Goal: Task Accomplishment & Management: Use online tool/utility

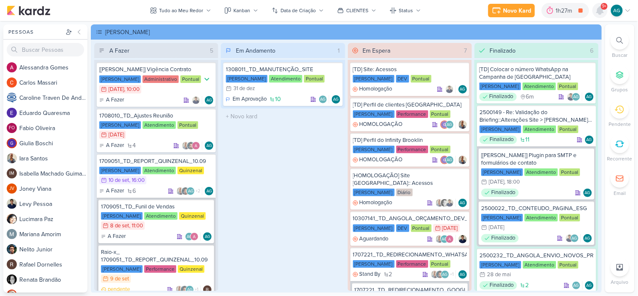
click at [600, 9] on icon at bounding box center [600, 11] width 7 height 8
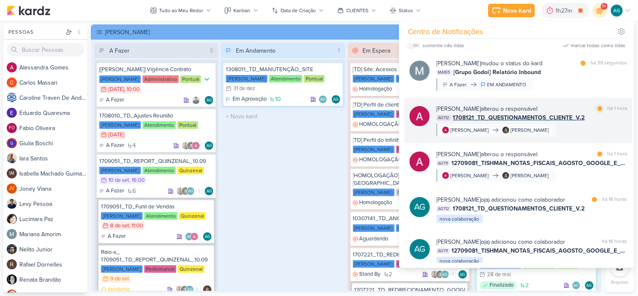
click at [572, 133] on div "[PERSON_NAME] alterou o responsável marcar como lida há 1 hora AG712 1708121_TD…" at bounding box center [532, 120] width 191 height 32
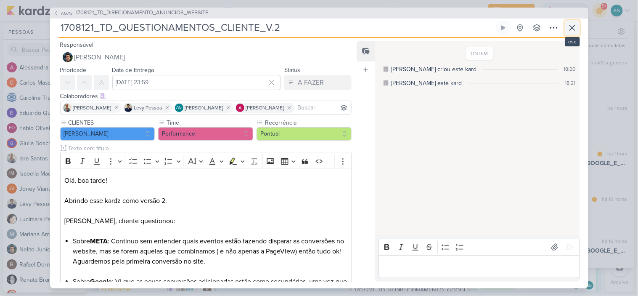
click at [574, 27] on icon at bounding box center [573, 28] width 10 height 10
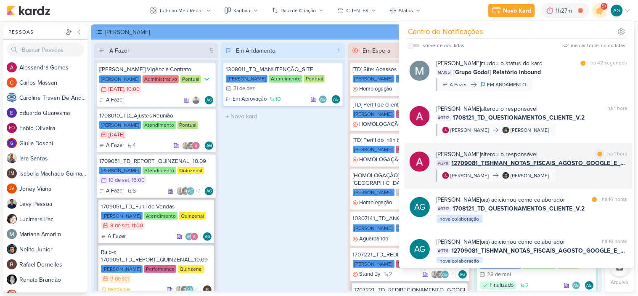
click at [571, 176] on div "[PERSON_NAME] alterou o responsável marcar como lida há 1 hora AG711 12709081_T…" at bounding box center [532, 166] width 191 height 32
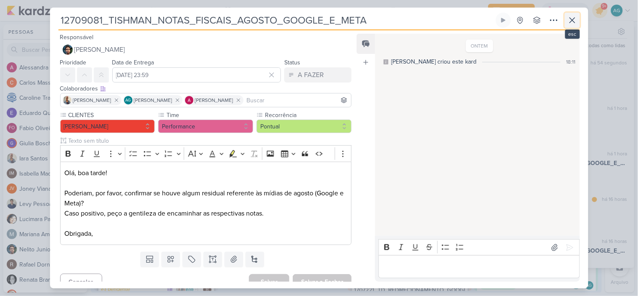
click at [574, 21] on icon at bounding box center [573, 20] width 10 height 10
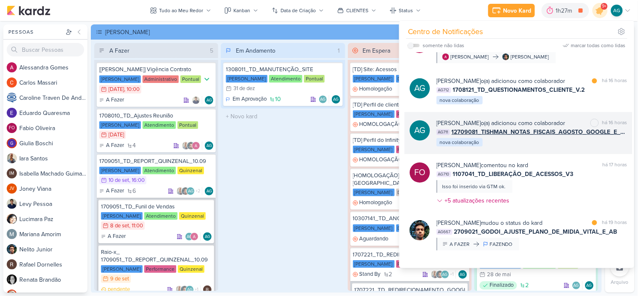
scroll to position [140, 0]
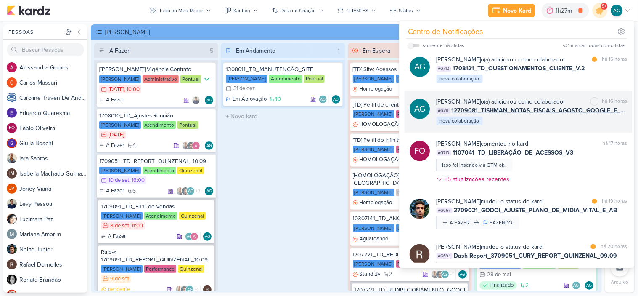
click at [566, 184] on div "[PERSON_NAME] comentou no kard marcar como não lida há 17 horas AG710 1107041_T…" at bounding box center [532, 163] width 191 height 48
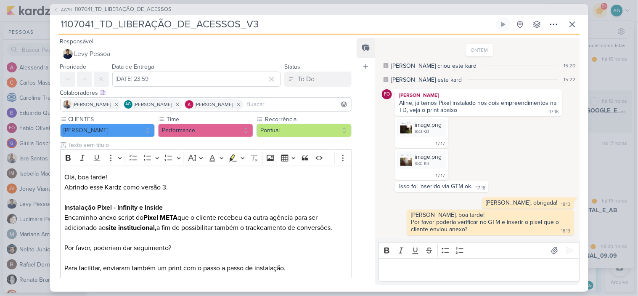
scroll to position [0, 0]
click at [573, 21] on icon at bounding box center [573, 24] width 10 height 10
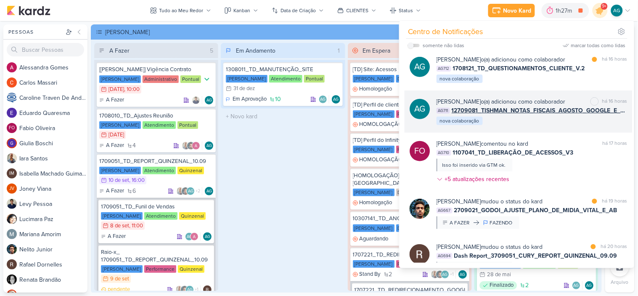
scroll to position [234, 0]
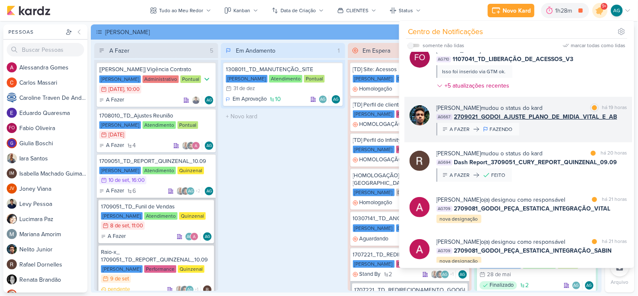
click at [556, 135] on div "[PERSON_NAME] mudou o status do kard marcar como lida há 19 horas AG667 2709021…" at bounding box center [532, 119] width 191 height 32
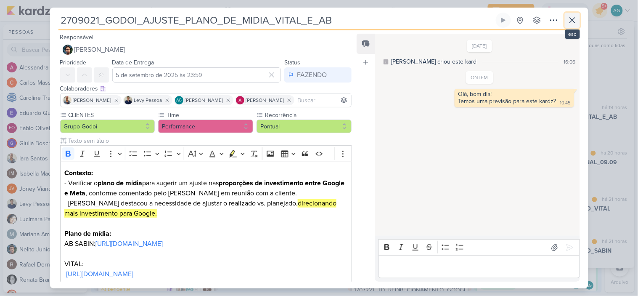
click at [576, 17] on icon at bounding box center [573, 20] width 10 height 10
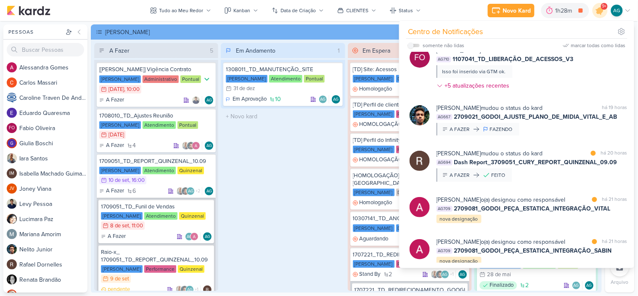
click at [292, 152] on div "Em Andamento 1 1308011_TD_MANUTENÇÃO_SITE [PERSON_NAME] Atendimento Pontual 31/…" at bounding box center [283, 167] width 124 height 248
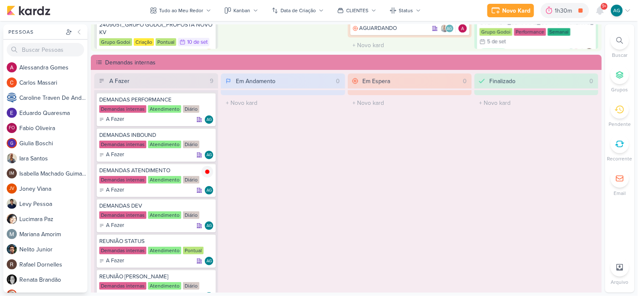
scroll to position [794, 0]
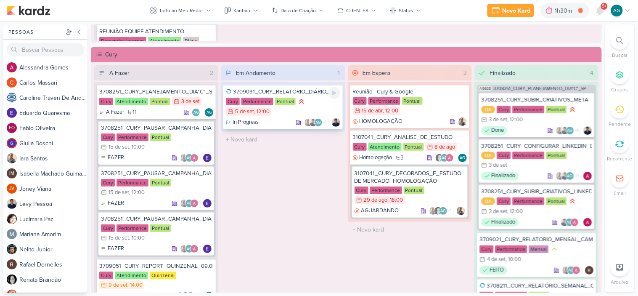
click at [312, 91] on div "3709031_CURY_RELATÓRIO_DIÁRIO_CAMPANHA_DIA"C"_SP" at bounding box center [283, 92] width 114 height 8
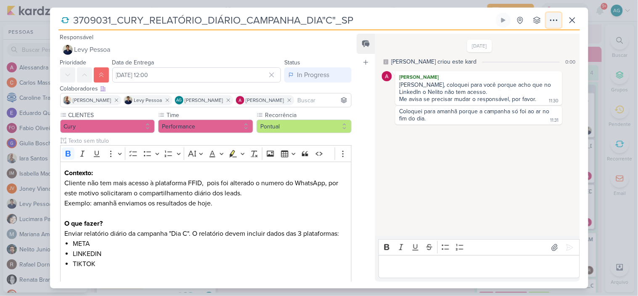
click at [555, 18] on icon at bounding box center [554, 20] width 10 height 10
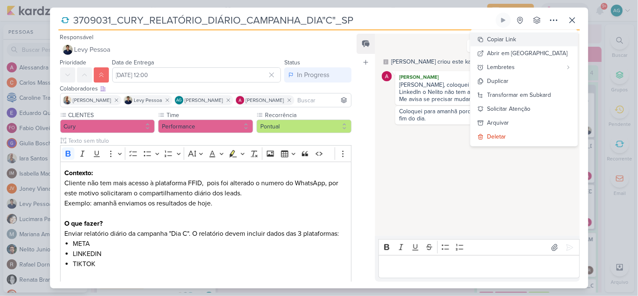
click at [517, 38] on div "Copiar Link" at bounding box center [502, 39] width 29 height 9
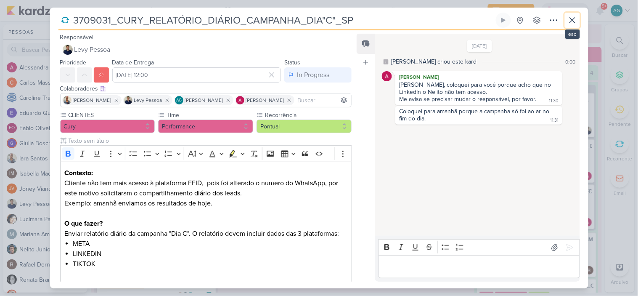
click at [575, 21] on icon at bounding box center [573, 20] width 10 height 10
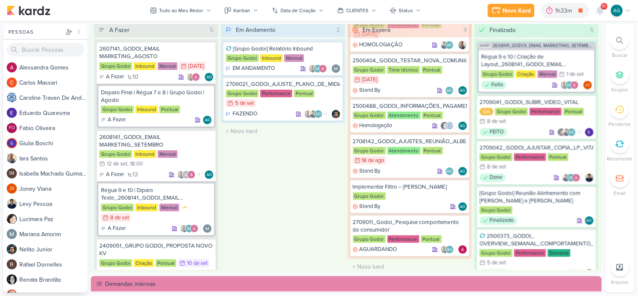
scroll to position [280, 0]
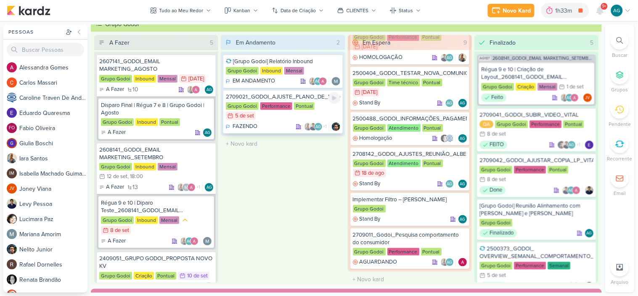
click at [300, 96] on div "2709021_GODOI_AJUSTE_PLANO_DE_MIDIA_VITAL_E_AB" at bounding box center [283, 97] width 114 height 8
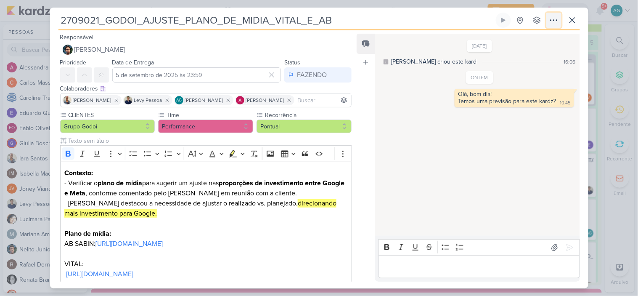
click at [549, 21] on icon at bounding box center [554, 20] width 10 height 10
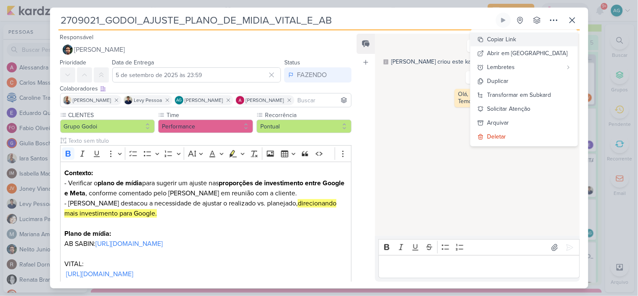
click at [535, 39] on button "Copiar Link" at bounding box center [524, 39] width 107 height 14
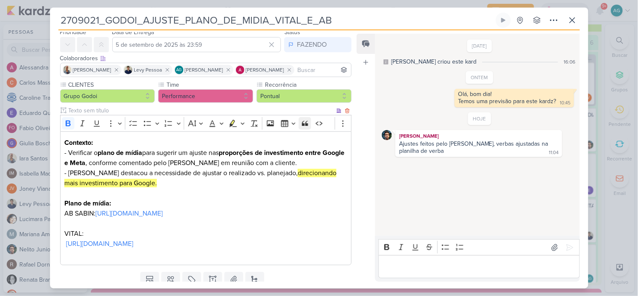
scroll to position [47, 0]
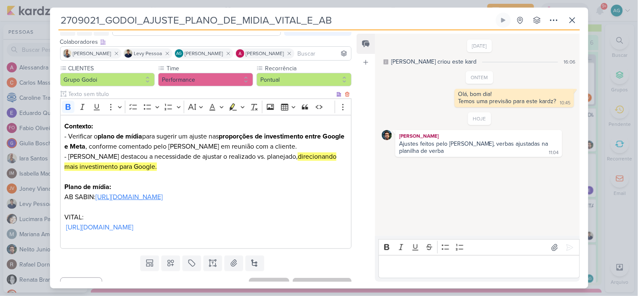
click at [163, 201] on link "[URL][DOMAIN_NAME]" at bounding box center [129, 197] width 67 height 8
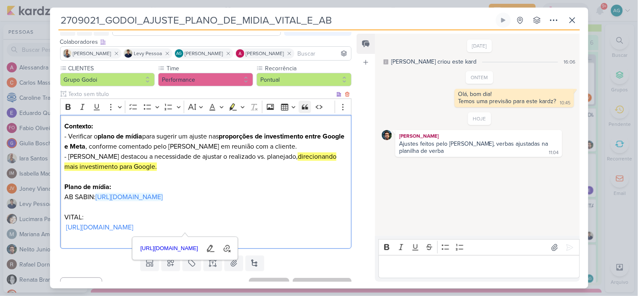
scroll to position [0, 0]
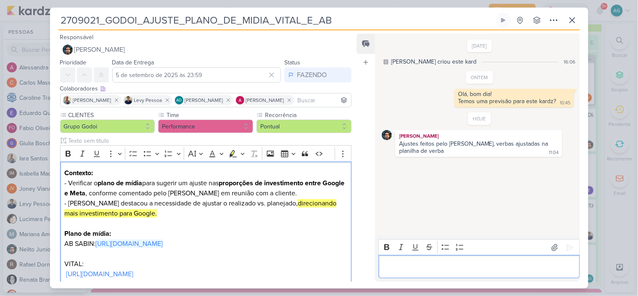
click at [426, 268] on p "Editor editing area: main" at bounding box center [479, 267] width 192 height 10
